Goal: Navigation & Orientation: Find specific page/section

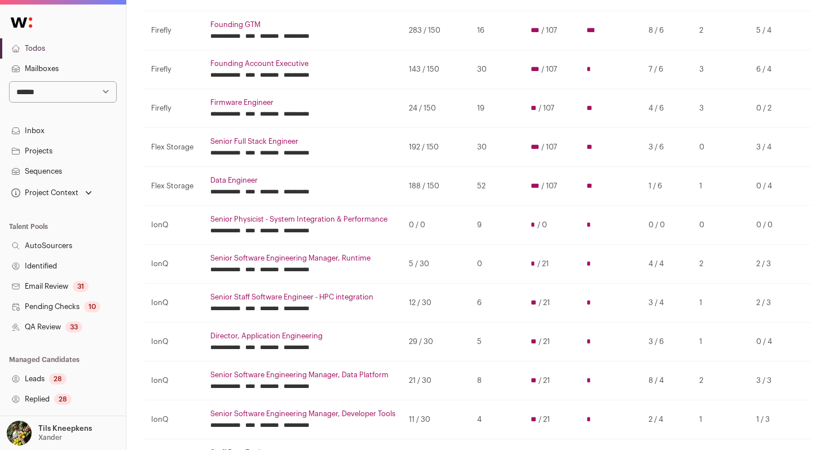
scroll to position [188, 0]
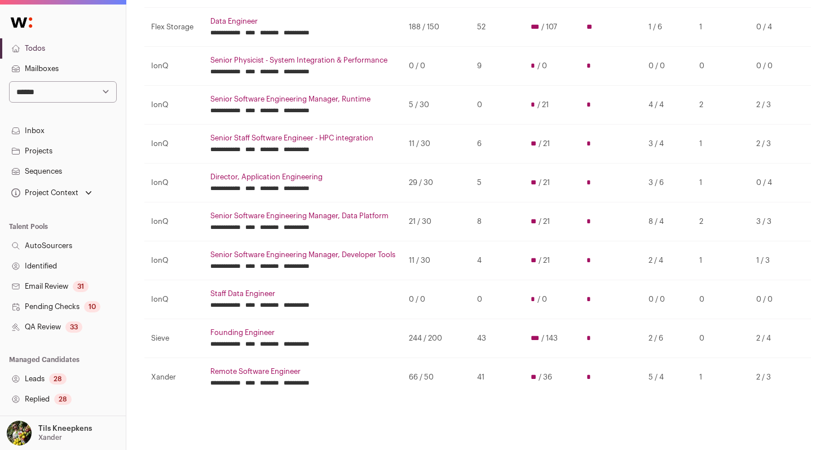
scroll to position [398, 0]
